Goal: Information Seeking & Learning: Learn about a topic

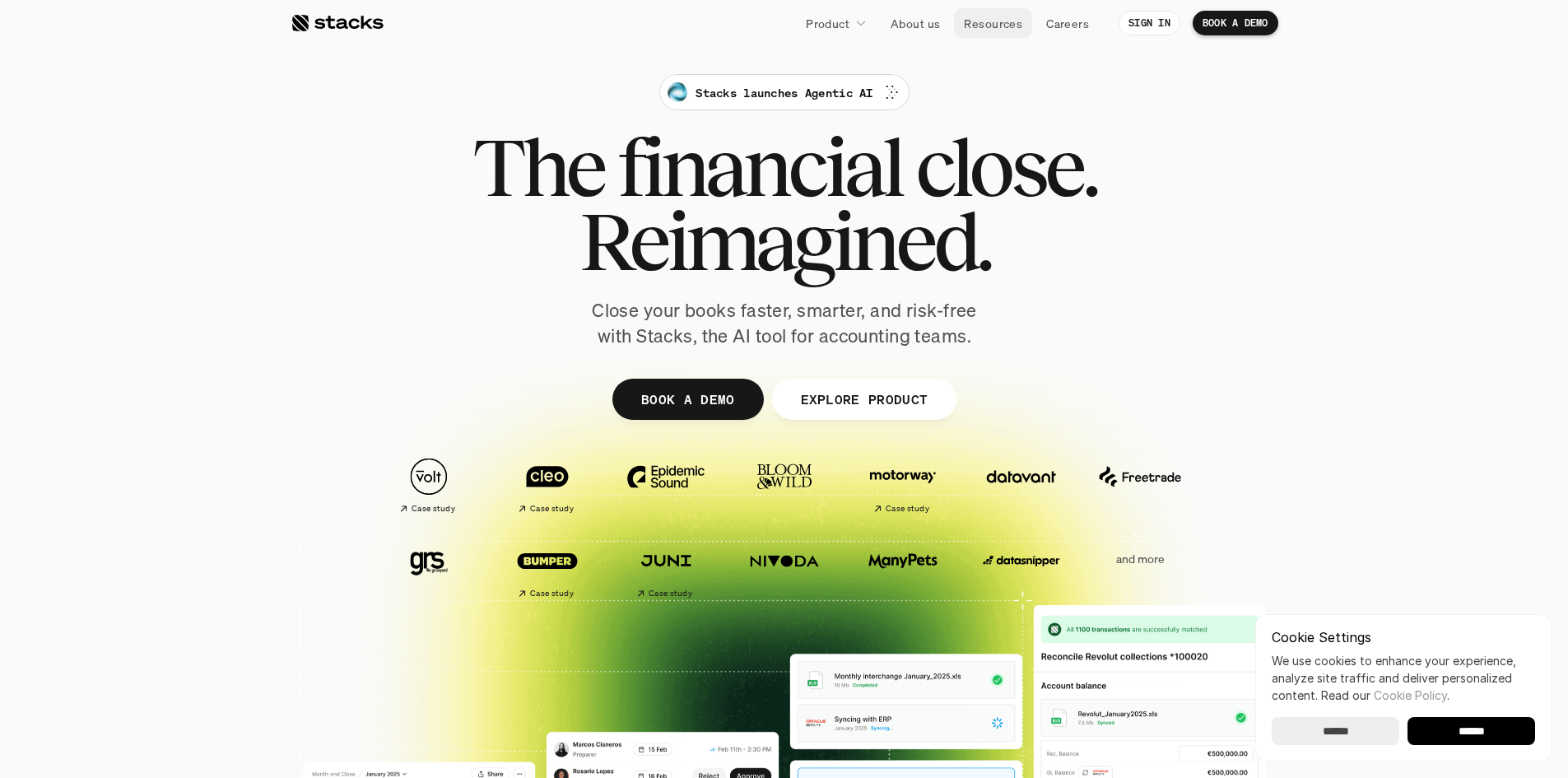
click at [994, 28] on p "Resources" at bounding box center [993, 23] width 59 height 17
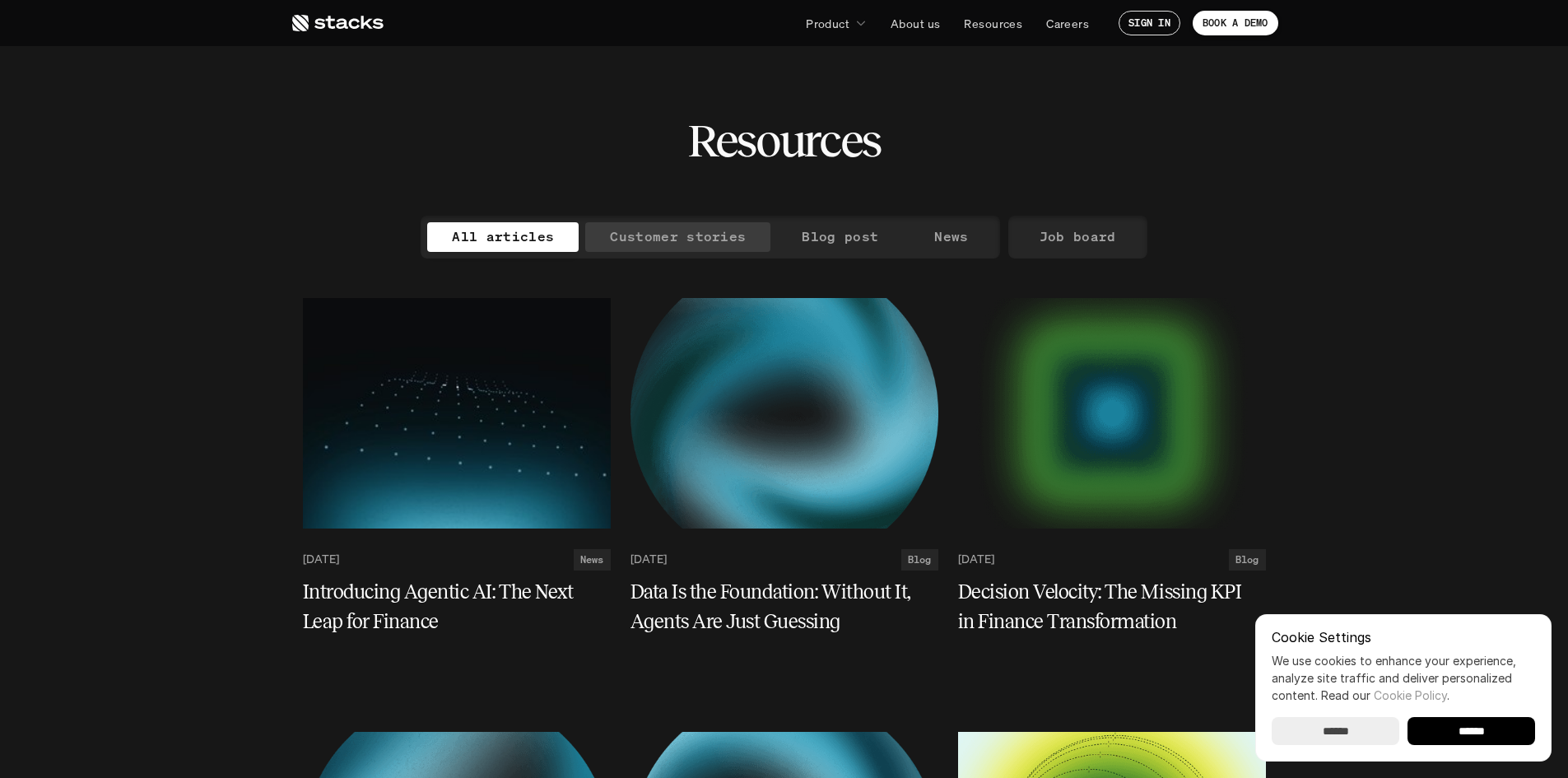
click at [680, 236] on p "Customer stories" at bounding box center [678, 236] width 136 height 23
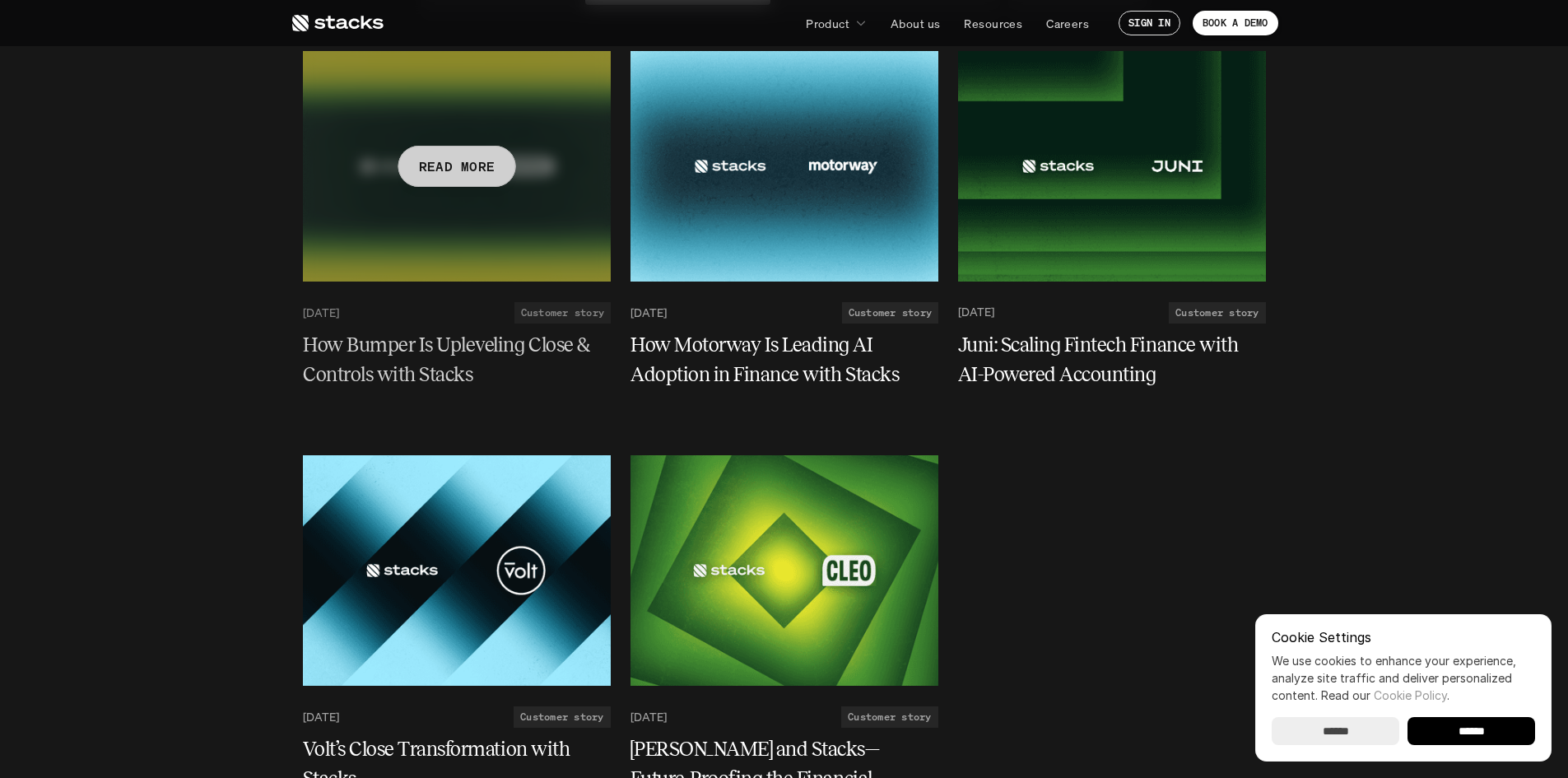
click at [470, 170] on p "READ MORE" at bounding box center [456, 166] width 77 height 23
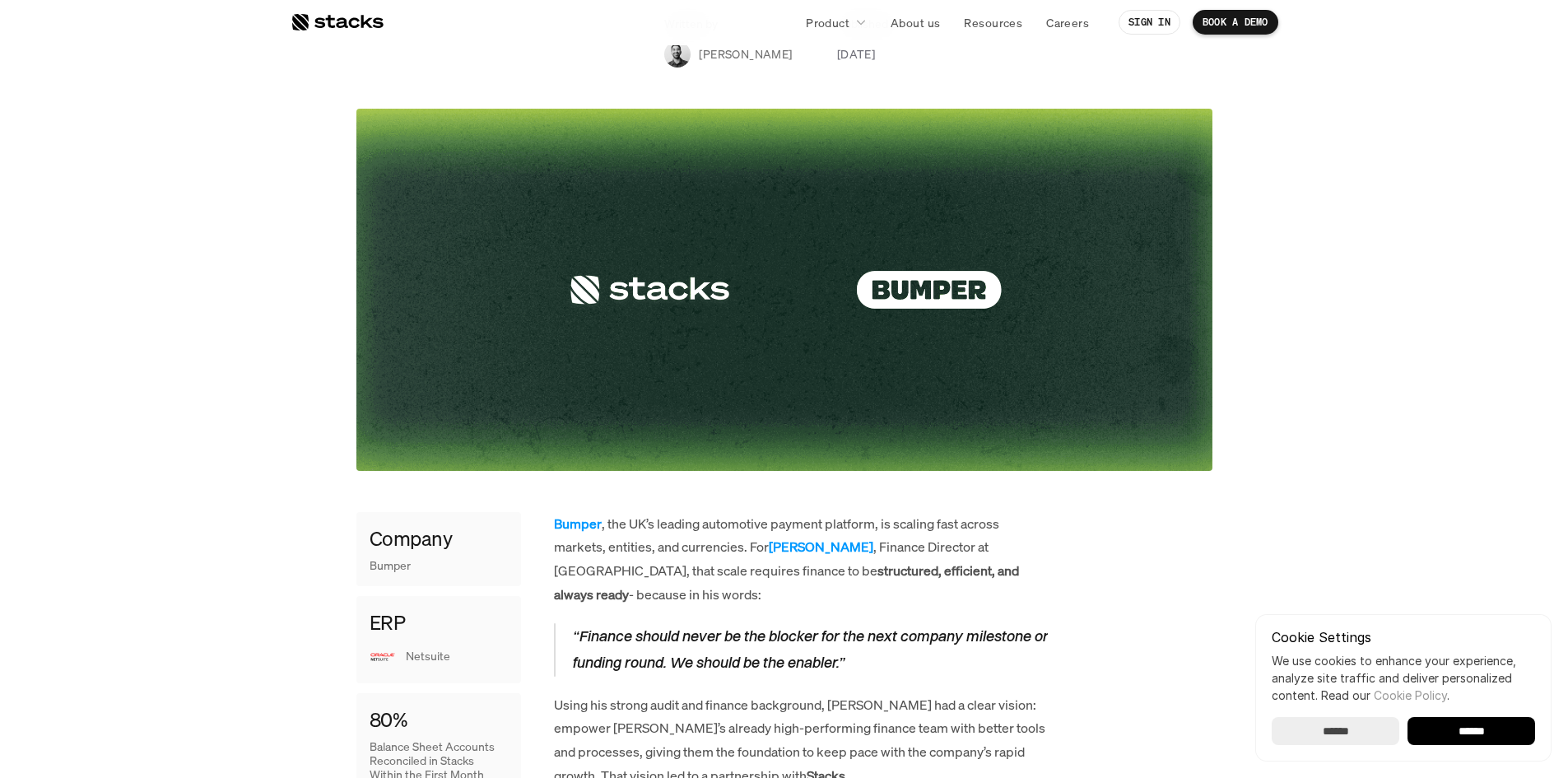
click at [852, 308] on img at bounding box center [784, 290] width 856 height 362
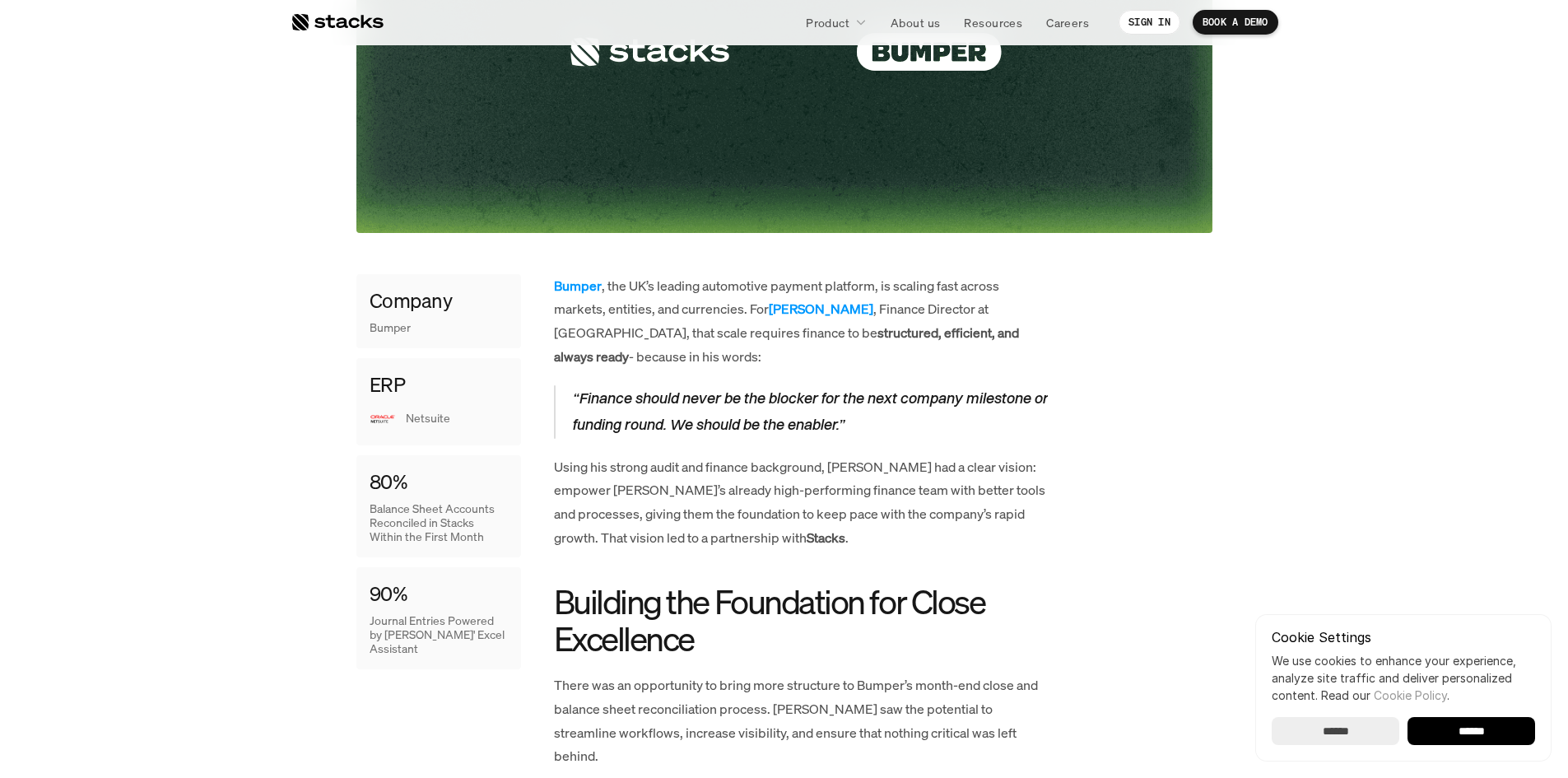
scroll to position [576, 0]
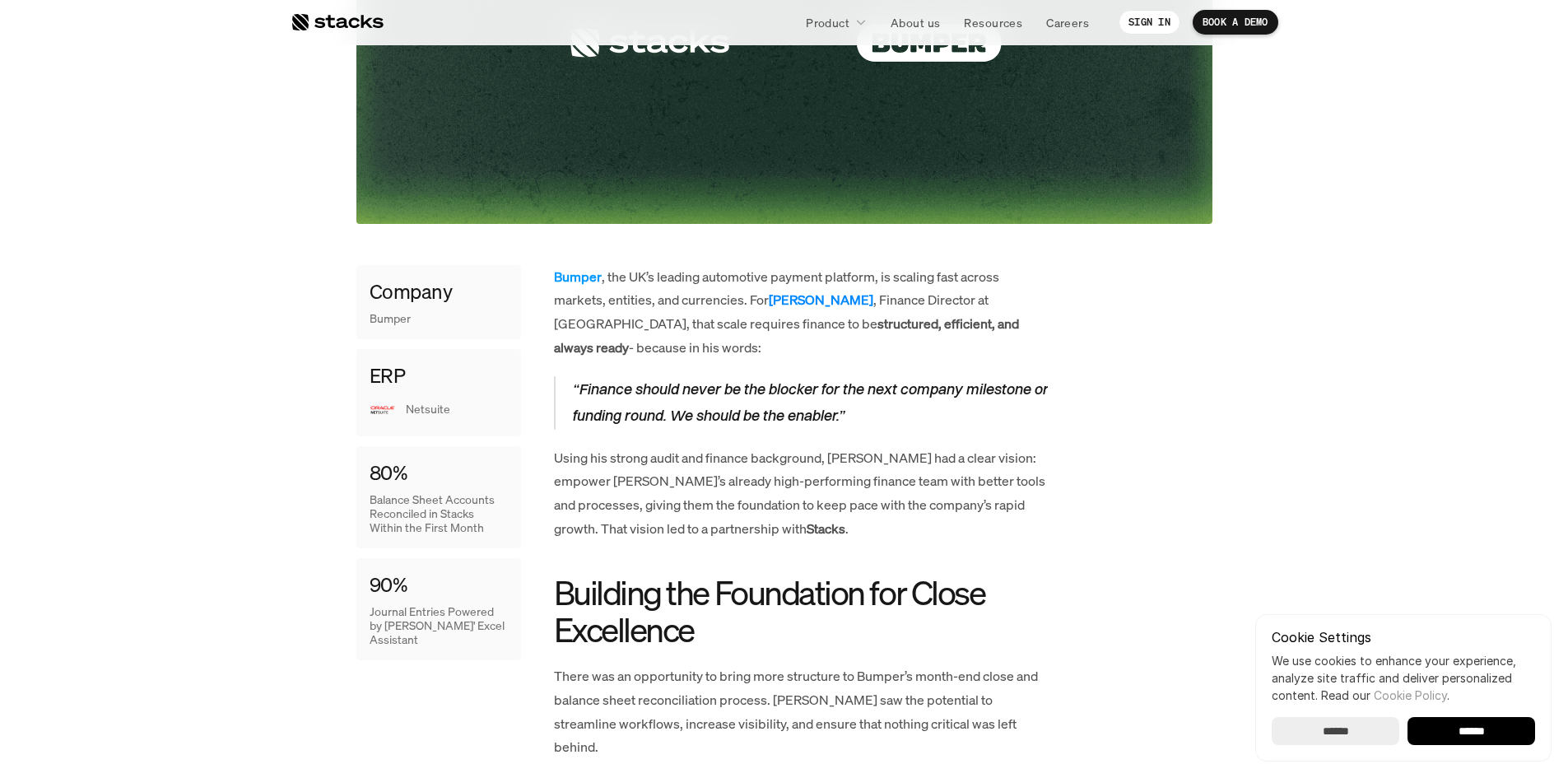
click at [800, 297] on strong "[PERSON_NAME]" at bounding box center [821, 299] width 105 height 18
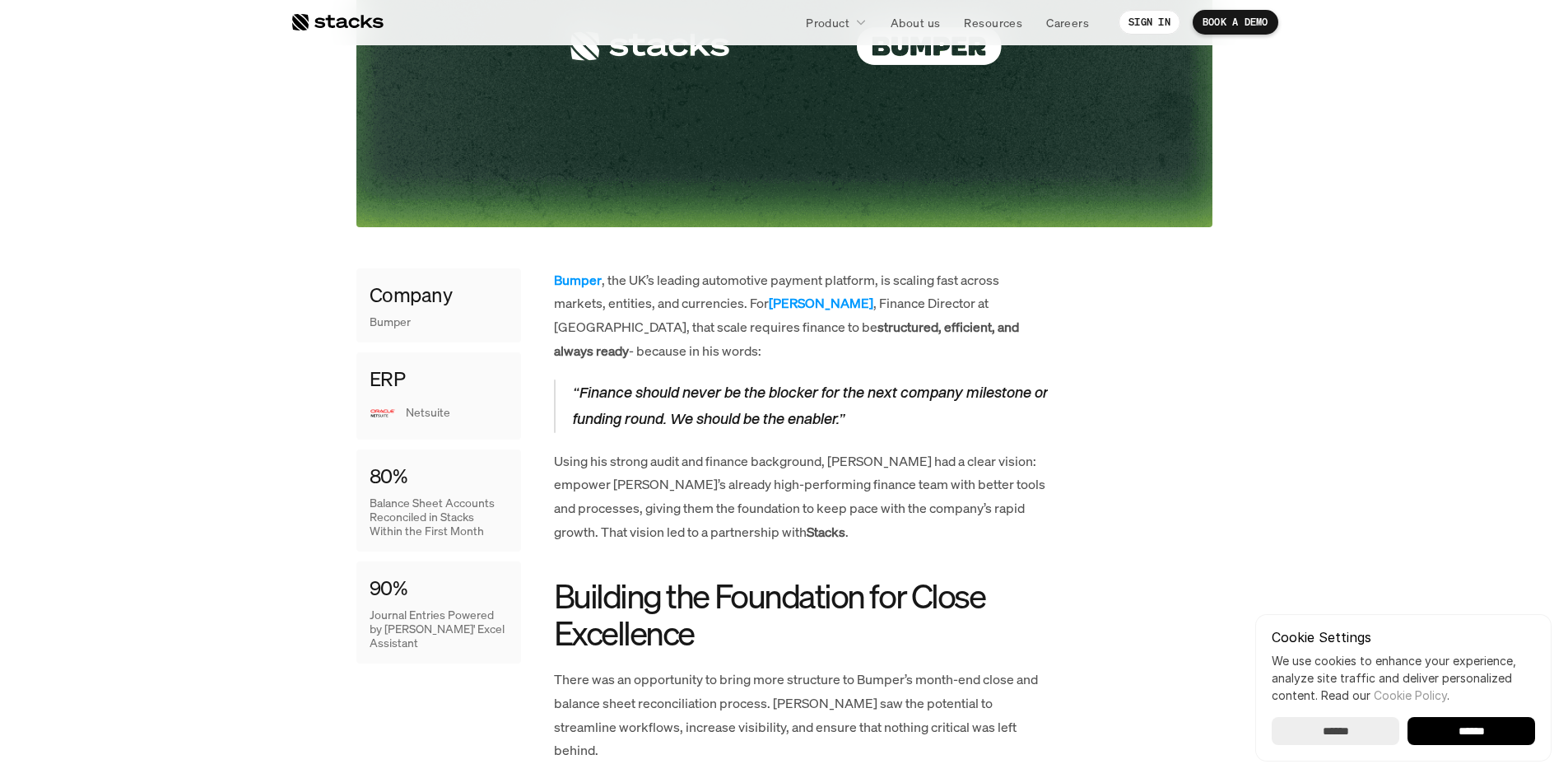
scroll to position [329, 0]
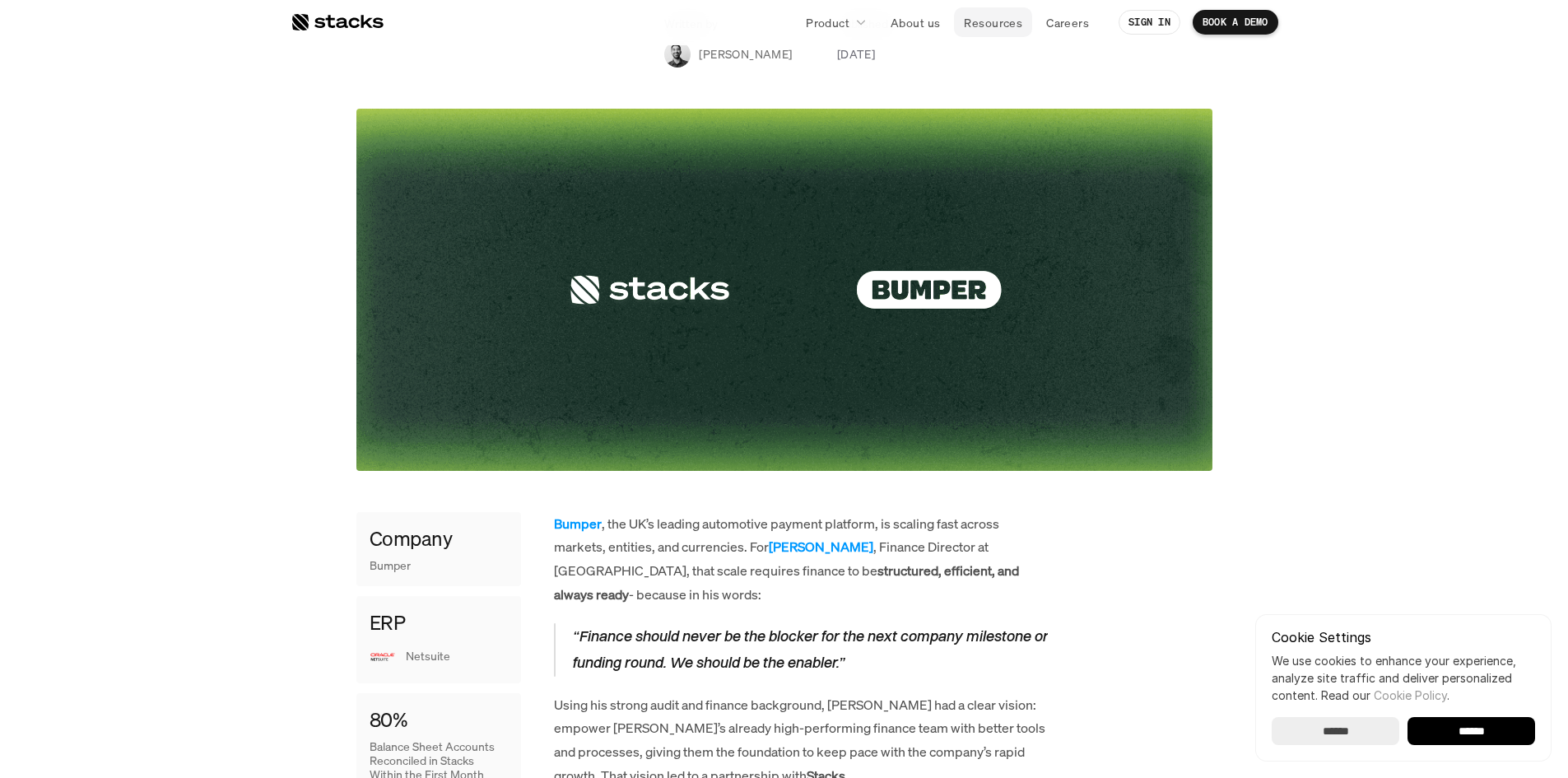
click at [1009, 28] on p "Resources" at bounding box center [993, 23] width 59 height 17
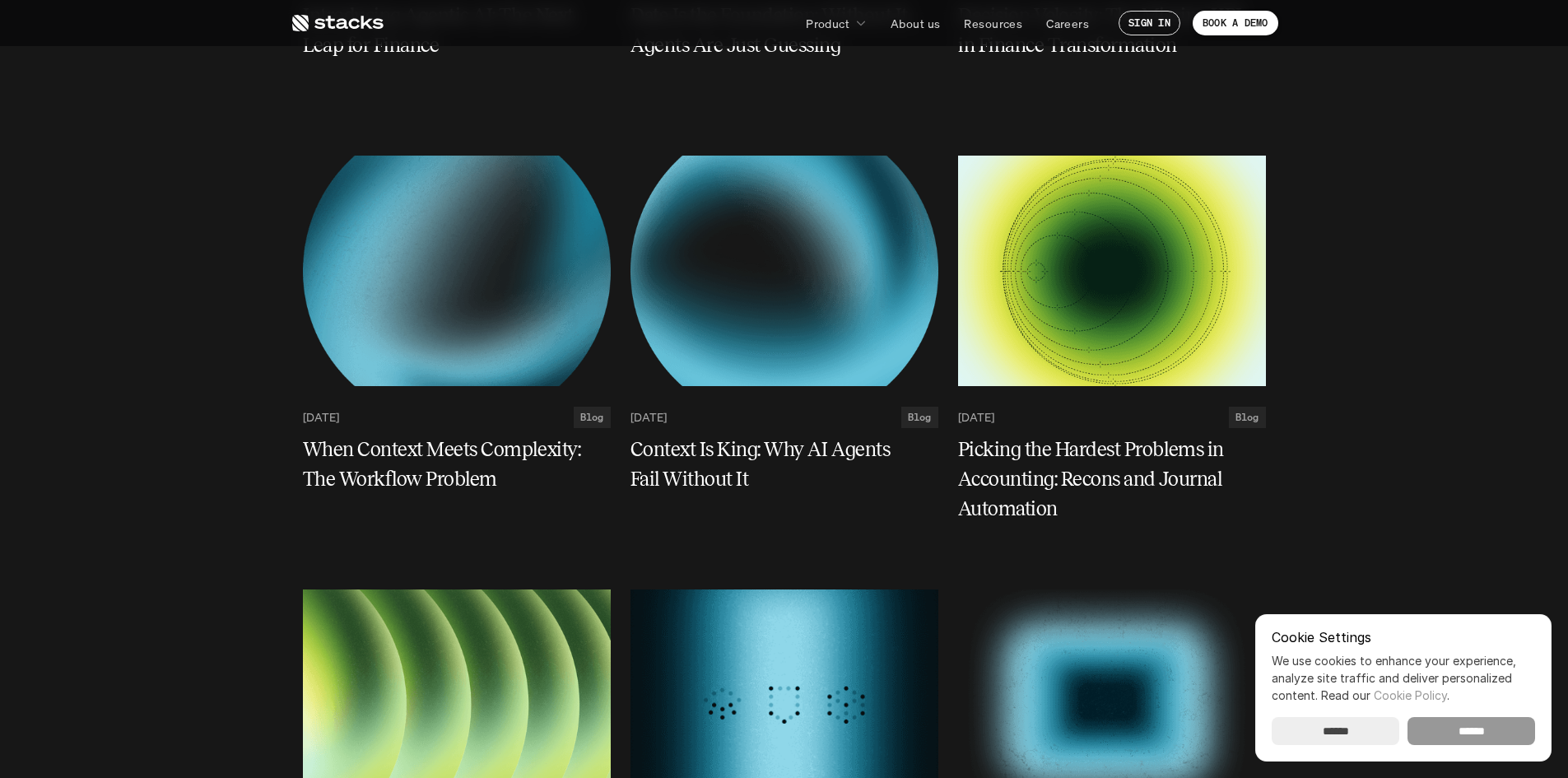
click at [1443, 727] on input "******" at bounding box center [1472, 730] width 128 height 28
